Goal: Check status: Check status

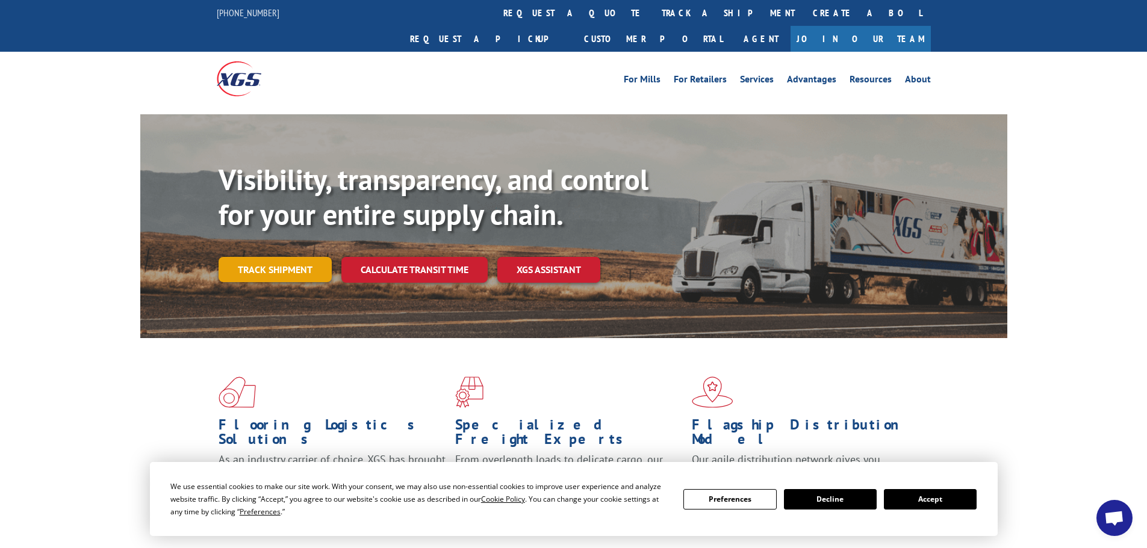
click at [300, 257] on link "Track shipment" at bounding box center [274, 269] width 113 height 25
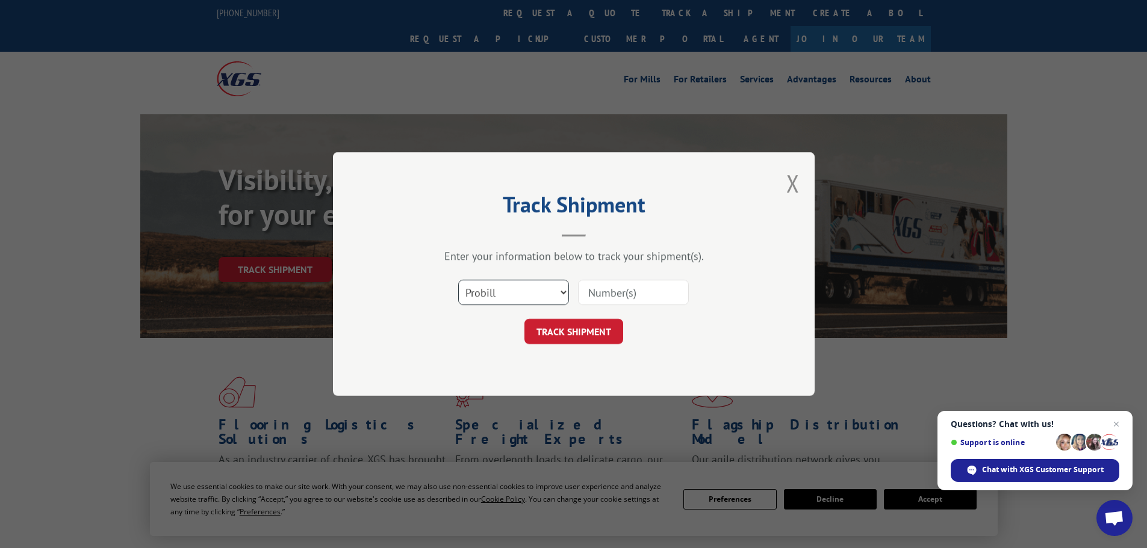
click at [534, 297] on select "Select category... Probill BOL PO" at bounding box center [513, 292] width 111 height 25
select select "po"
click at [458, 280] on select "Select category... Probill BOL PO" at bounding box center [513, 292] width 111 height 25
click at [655, 291] on input at bounding box center [633, 292] width 111 height 25
paste input "49510572"
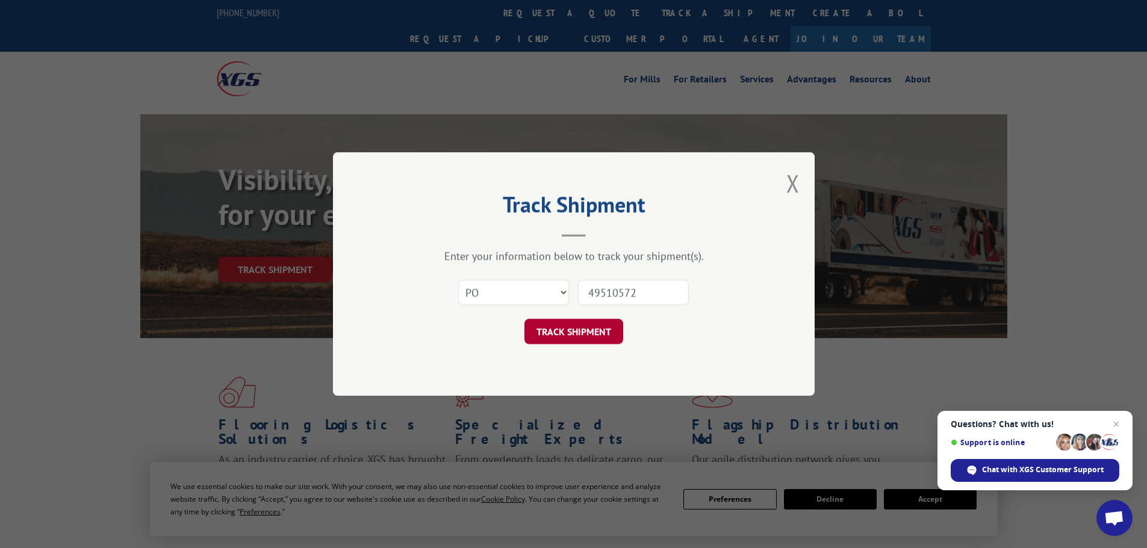
type input "49510572"
click at [576, 328] on button "TRACK SHIPMENT" at bounding box center [573, 331] width 99 height 25
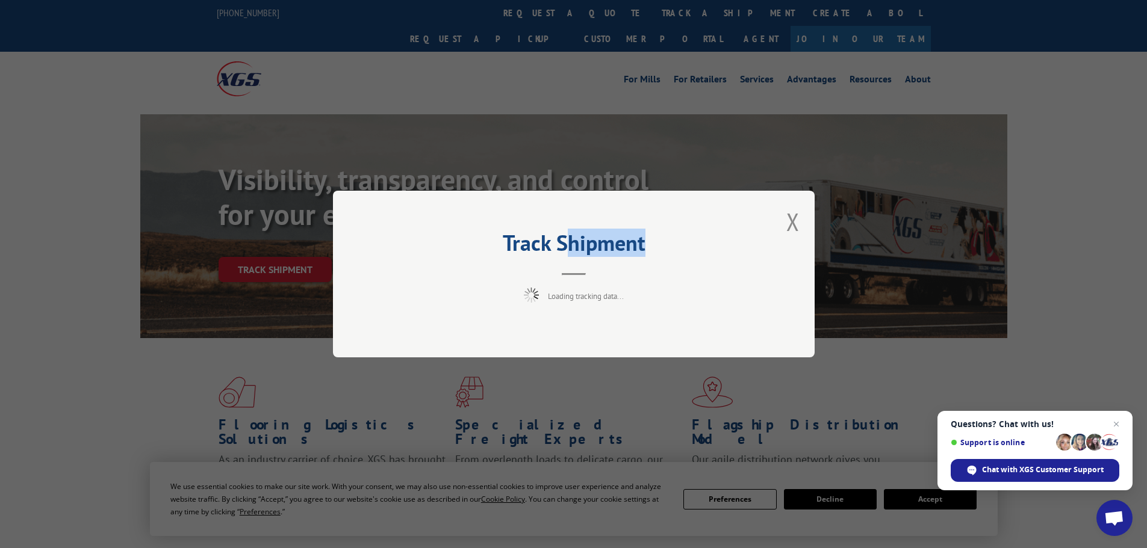
drag, startPoint x: 568, startPoint y: 243, endPoint x: 633, endPoint y: 238, distance: 65.1
click at [649, 242] on h2 "Track Shipment" at bounding box center [573, 246] width 361 height 23
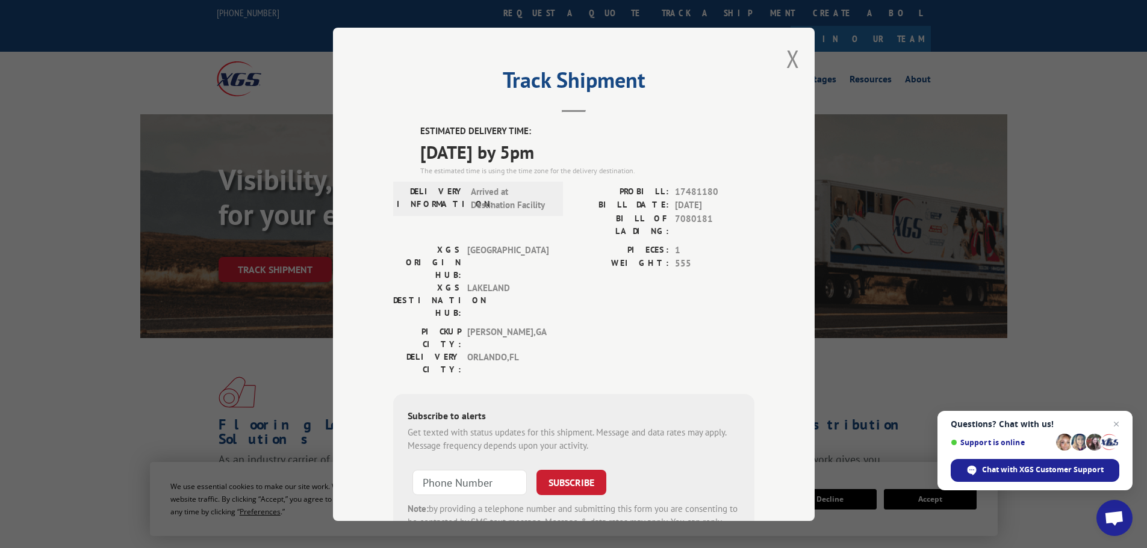
click at [464, 152] on span "[DATE] by 5pm" at bounding box center [587, 151] width 334 height 27
